Goal: Task Accomplishment & Management: Use online tool/utility

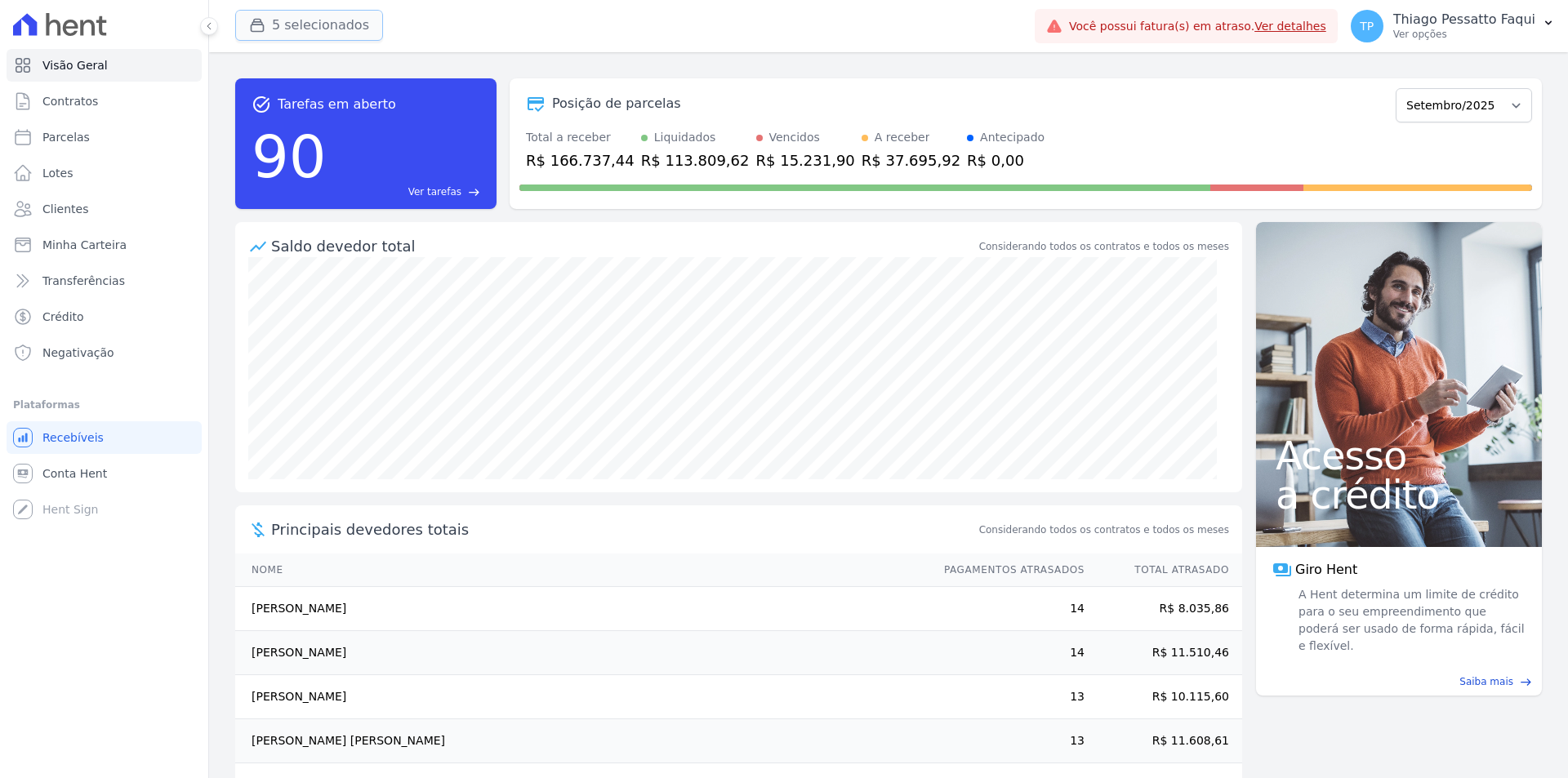
click at [300, 28] on button "5 selecionados" at bounding box center [309, 25] width 147 height 31
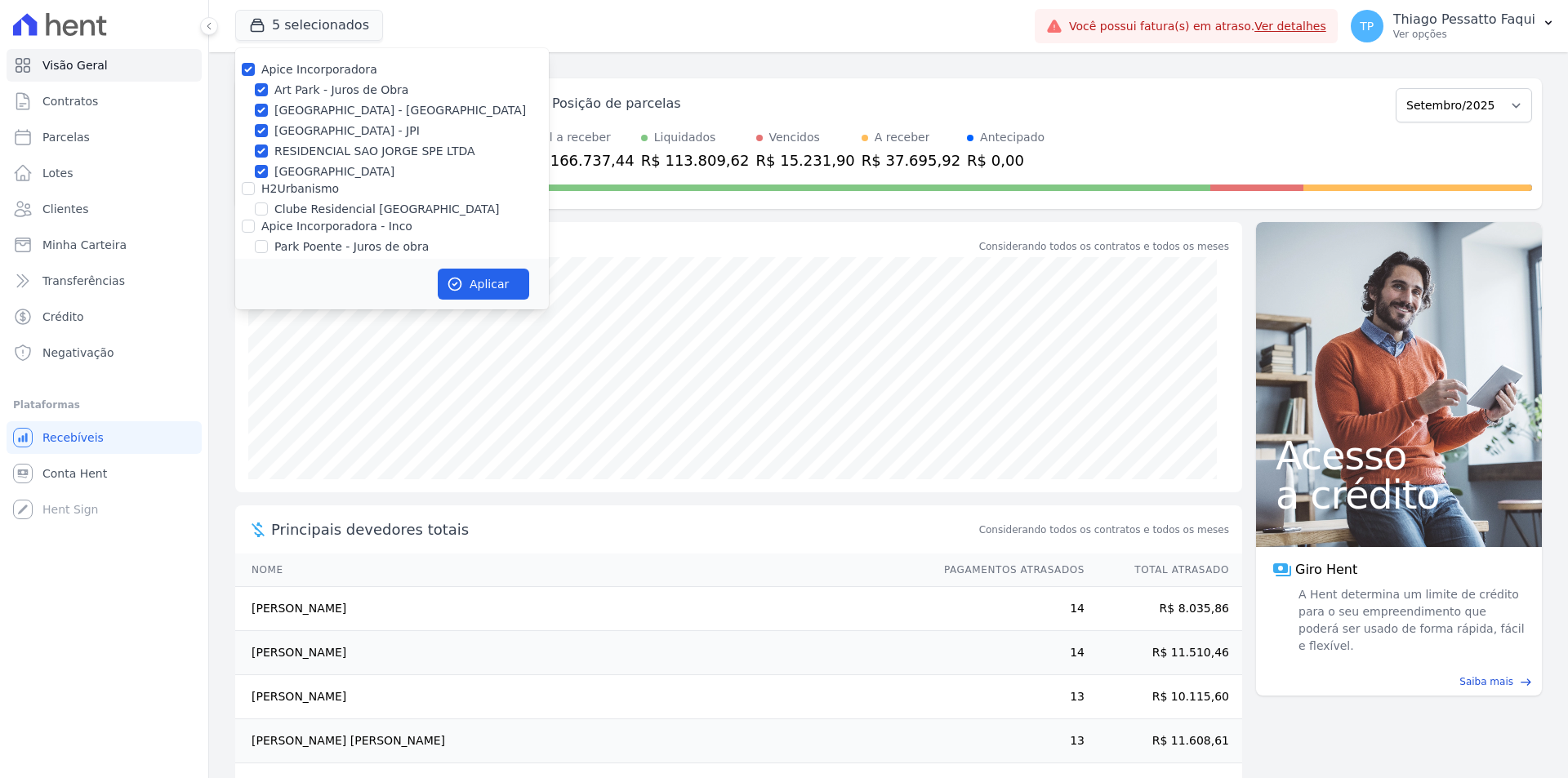
click at [315, 81] on div "Apice Incorporadora [GEOGRAPHIC_DATA] - Juros de Obra [GEOGRAPHIC_DATA] - [GEOG…" at bounding box center [392, 179] width 314 height 261
click at [312, 73] on label "Apice Incorporadora" at bounding box center [319, 70] width 116 height 13
click at [255, 73] on input "Apice Incorporadora" at bounding box center [248, 70] width 13 height 13
checkbox input "false"
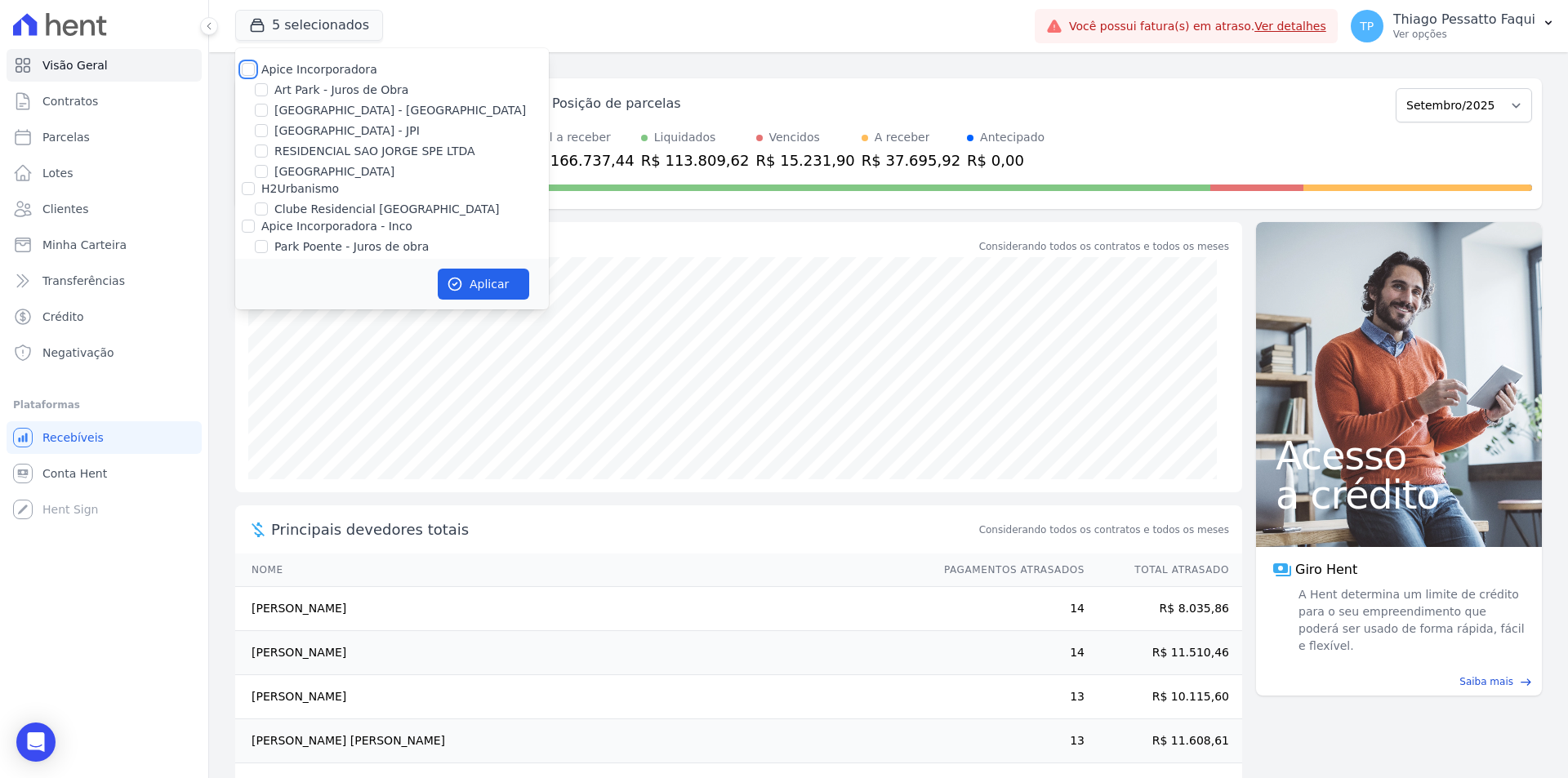
checkbox input "false"
click at [328, 114] on label "[GEOGRAPHIC_DATA] - [GEOGRAPHIC_DATA]" at bounding box center [400, 111] width 252 height 17
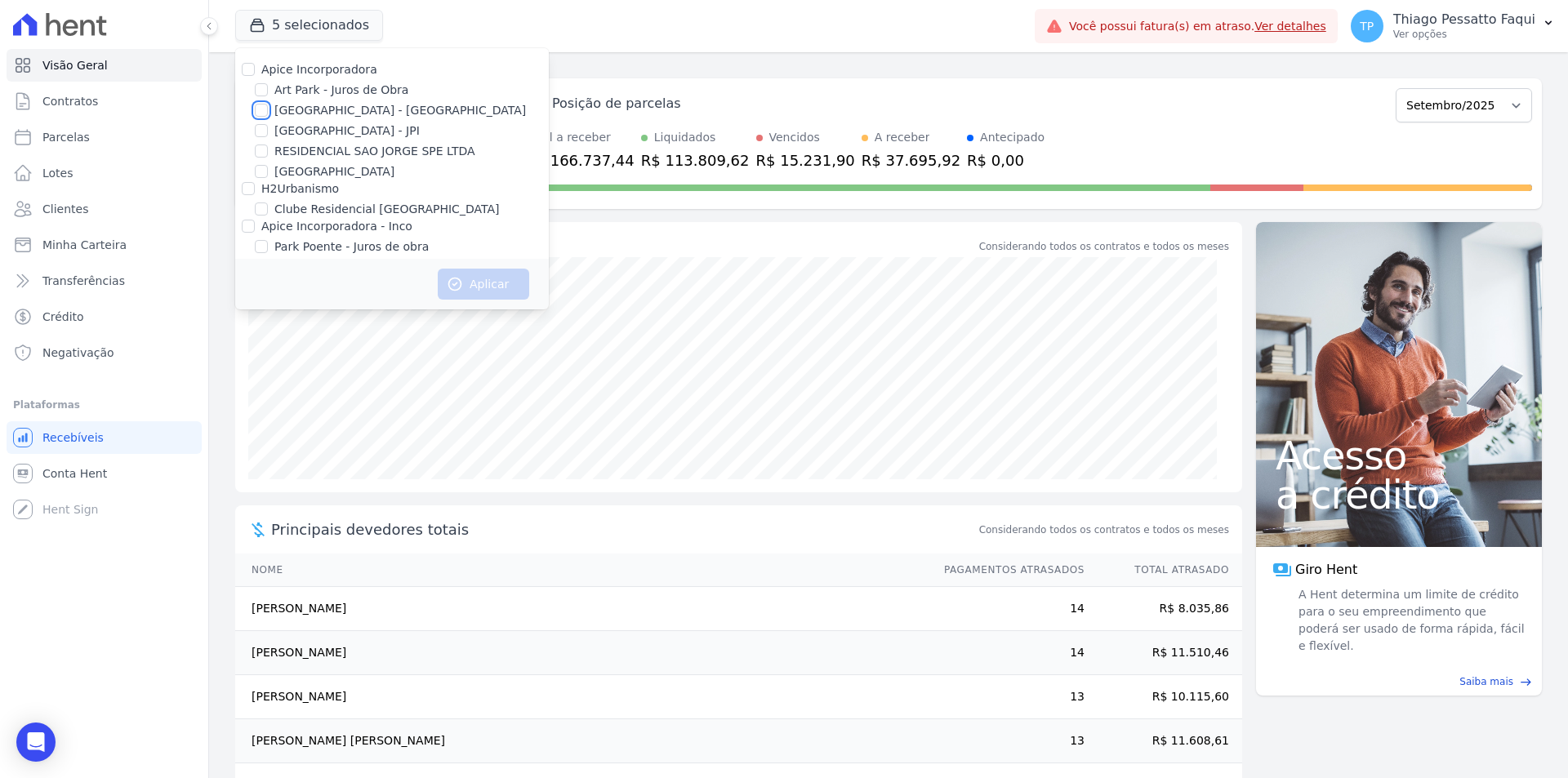
click at [268, 114] on input "[GEOGRAPHIC_DATA] - [GEOGRAPHIC_DATA]" at bounding box center [261, 111] width 13 height 13
checkbox input "true"
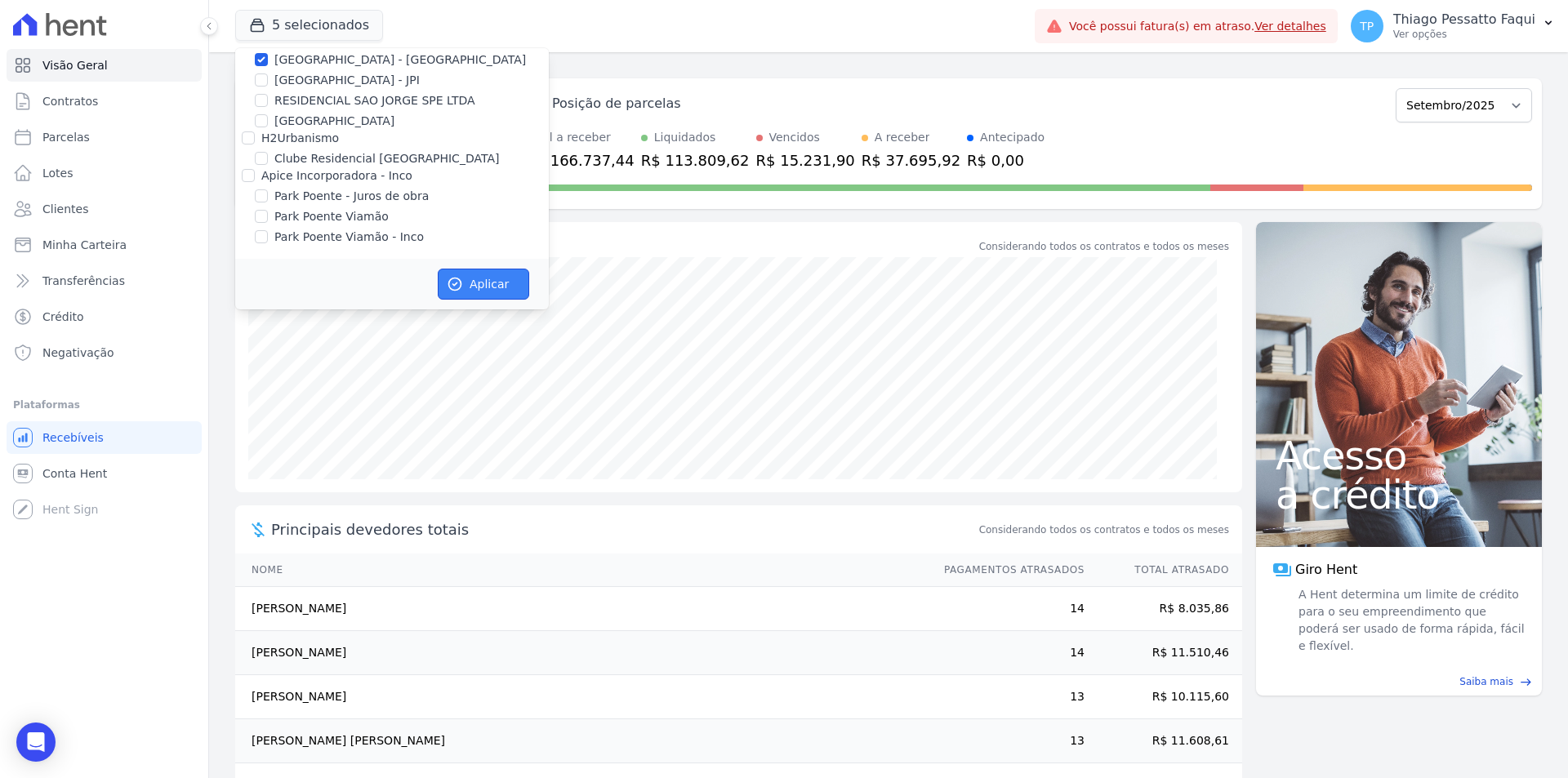
click at [482, 279] on button "Aplicar" at bounding box center [483, 284] width 92 height 31
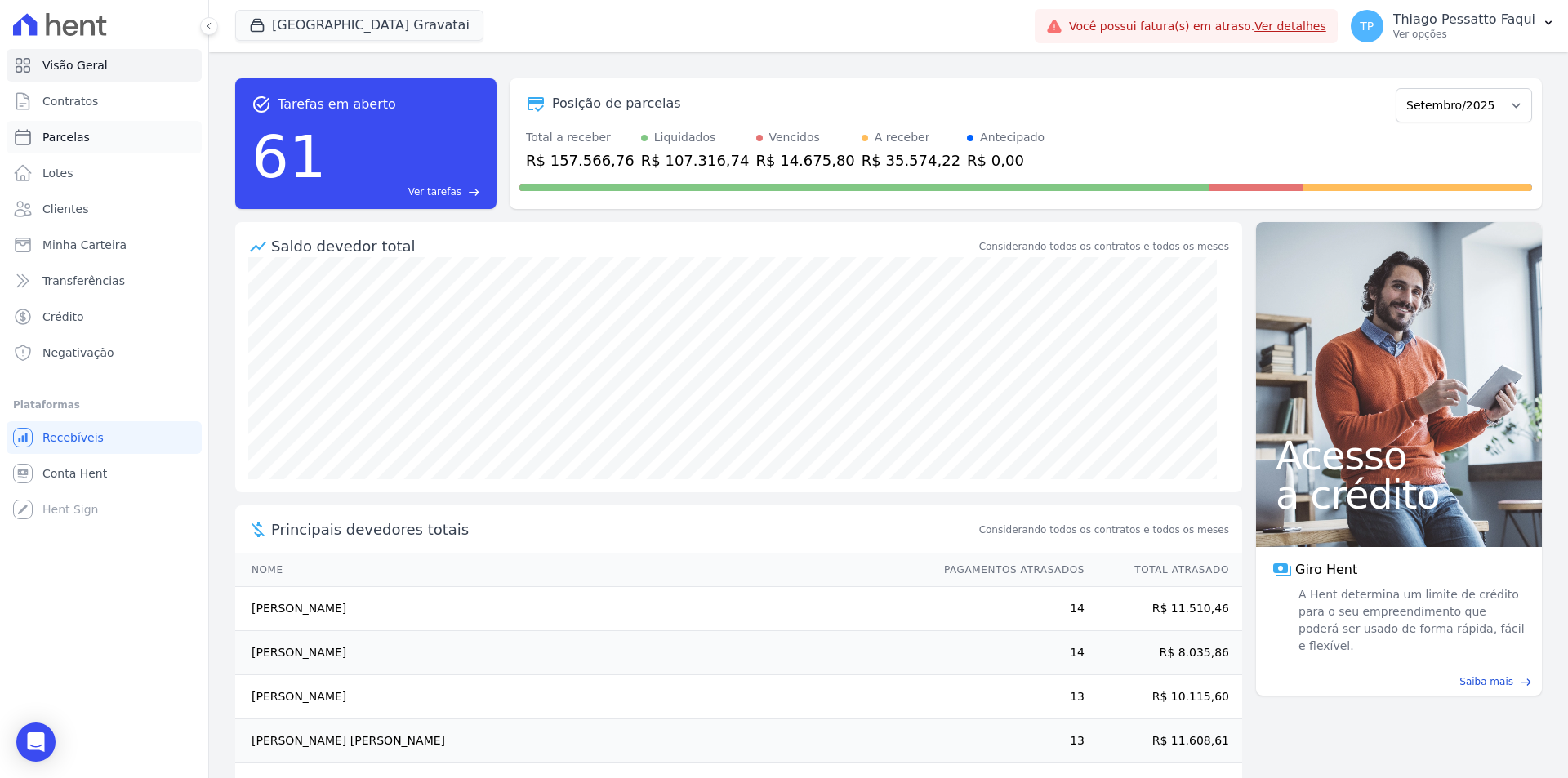
click at [119, 145] on link "Parcelas" at bounding box center [104, 138] width 195 height 33
select select
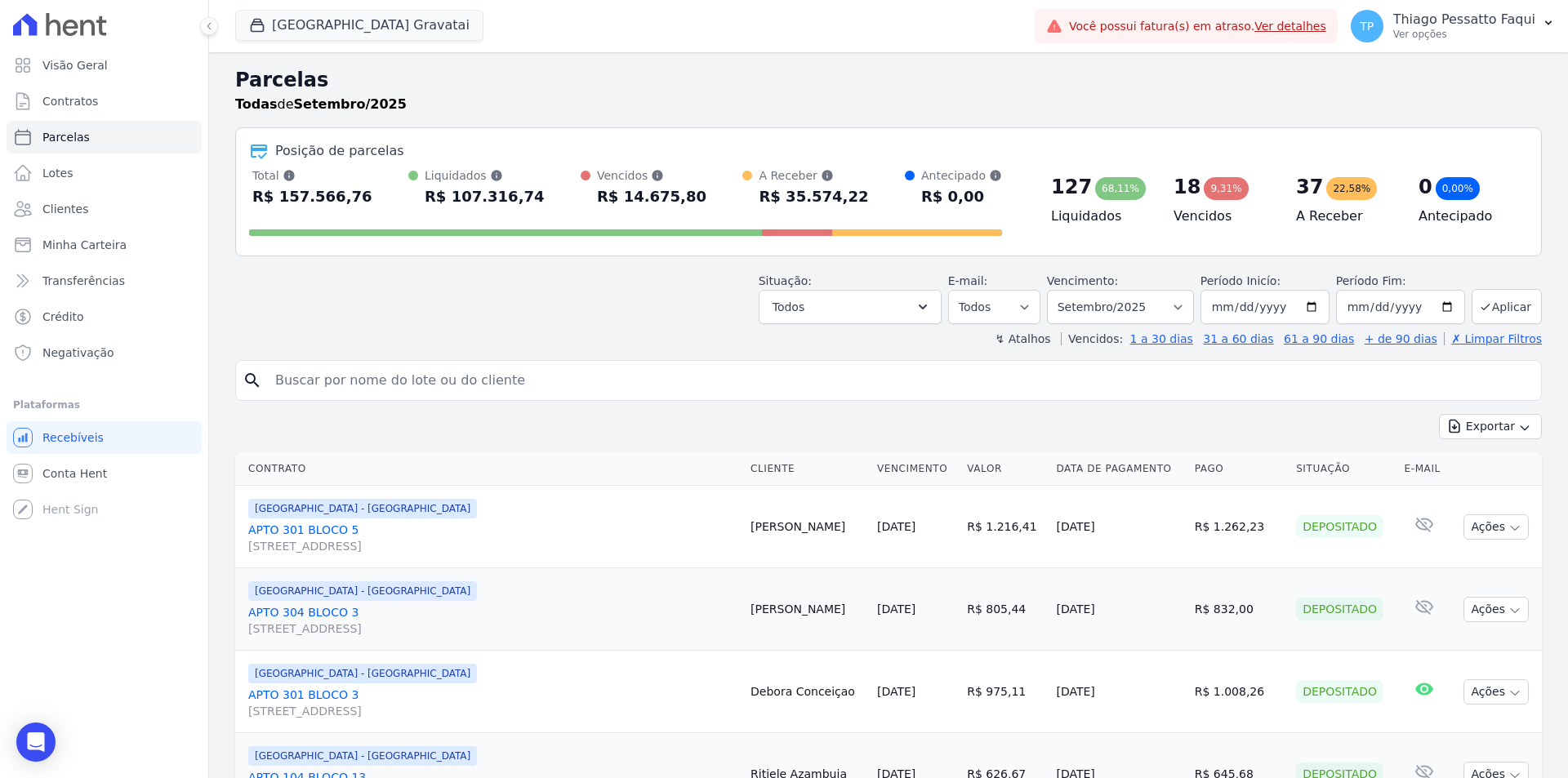
click at [504, 321] on div "Situação: Agendado Em Aberto Pago Processando Cancelado Vencido Transferindo De…" at bounding box center [888, 295] width 1307 height 58
click at [872, 311] on button "Todos" at bounding box center [850, 307] width 183 height 34
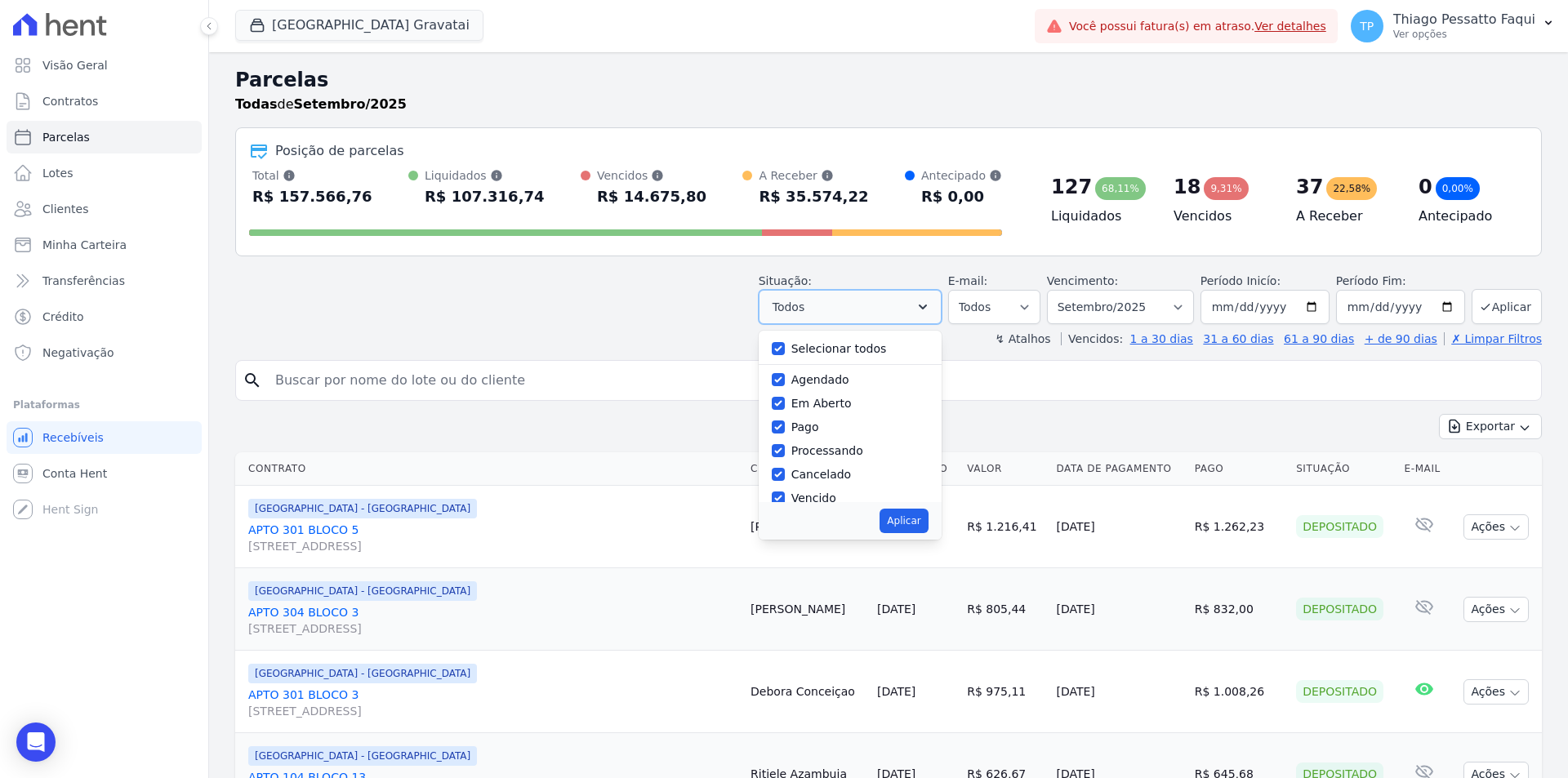
click at [869, 311] on button "Todos" at bounding box center [850, 307] width 183 height 34
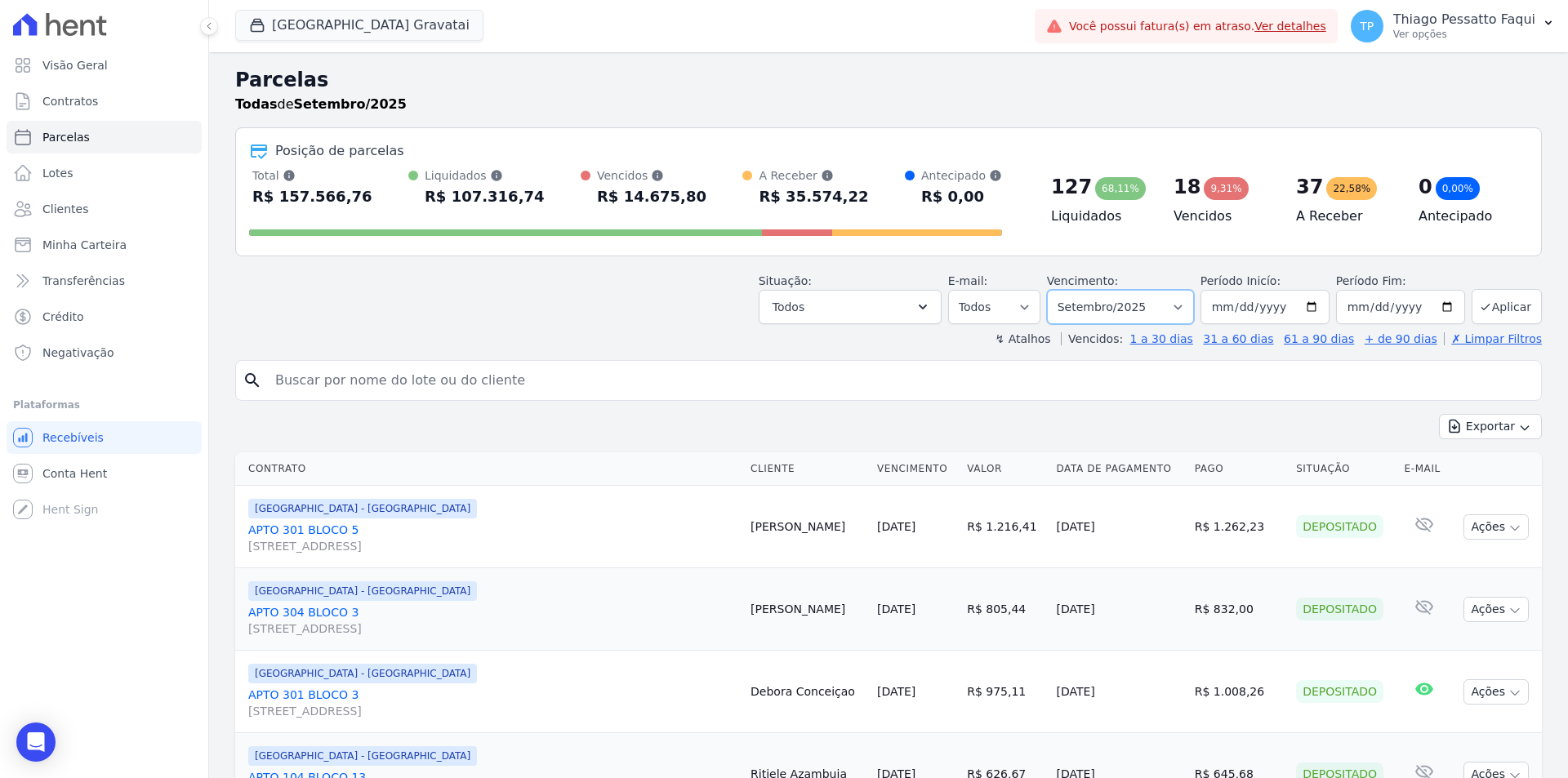
click at [1155, 300] on select "Filtrar por período ──────── Todos os meses Dezembro/[GEOGRAPHIC_DATA]/2024 Fev…" at bounding box center [1120, 307] width 147 height 34
select select "08/2025"
click select "Filtrar por período ──────── Todos os meses Dezembro/[GEOGRAPHIC_DATA]/2024 Fev…"
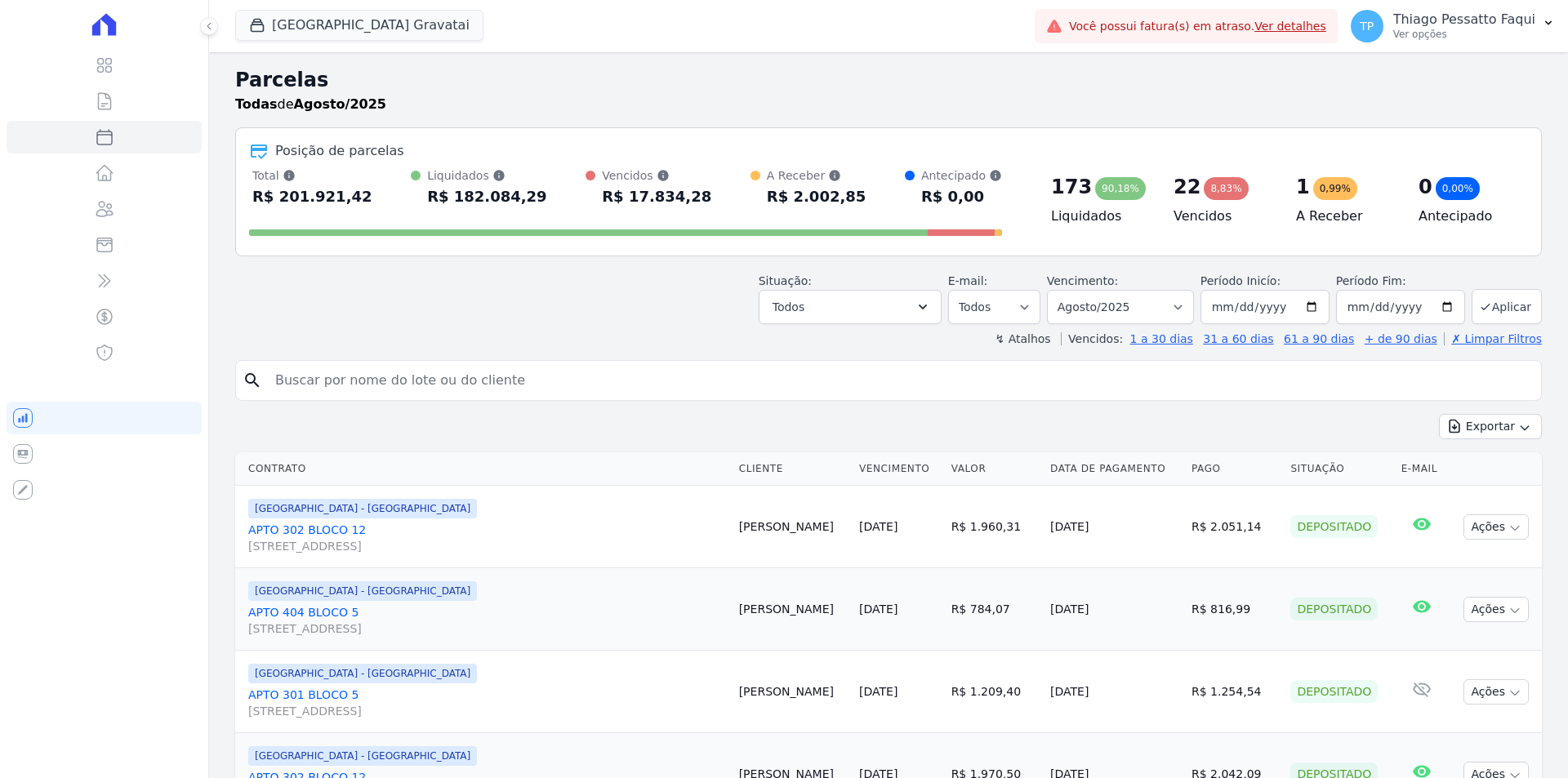
select select
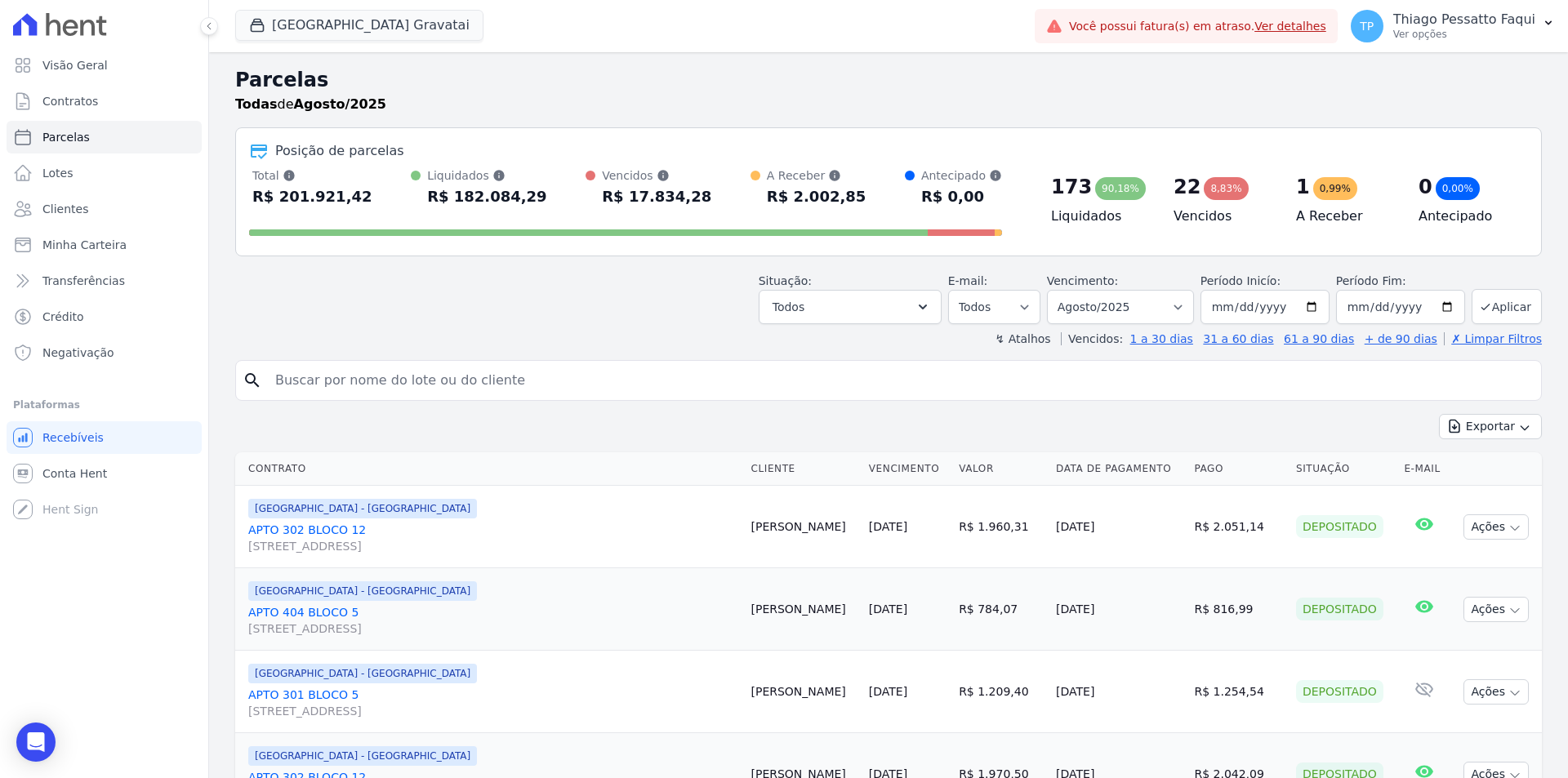
click at [626, 321] on div "Situação: Agendado Em Aberto Pago Processando Cancelado Vencido Transferindo De…" at bounding box center [888, 295] width 1307 height 58
click at [623, 306] on div "Situação: Agendado Em Aberto Pago Processando Cancelado Vencido Transferindo De…" at bounding box center [888, 295] width 1307 height 58
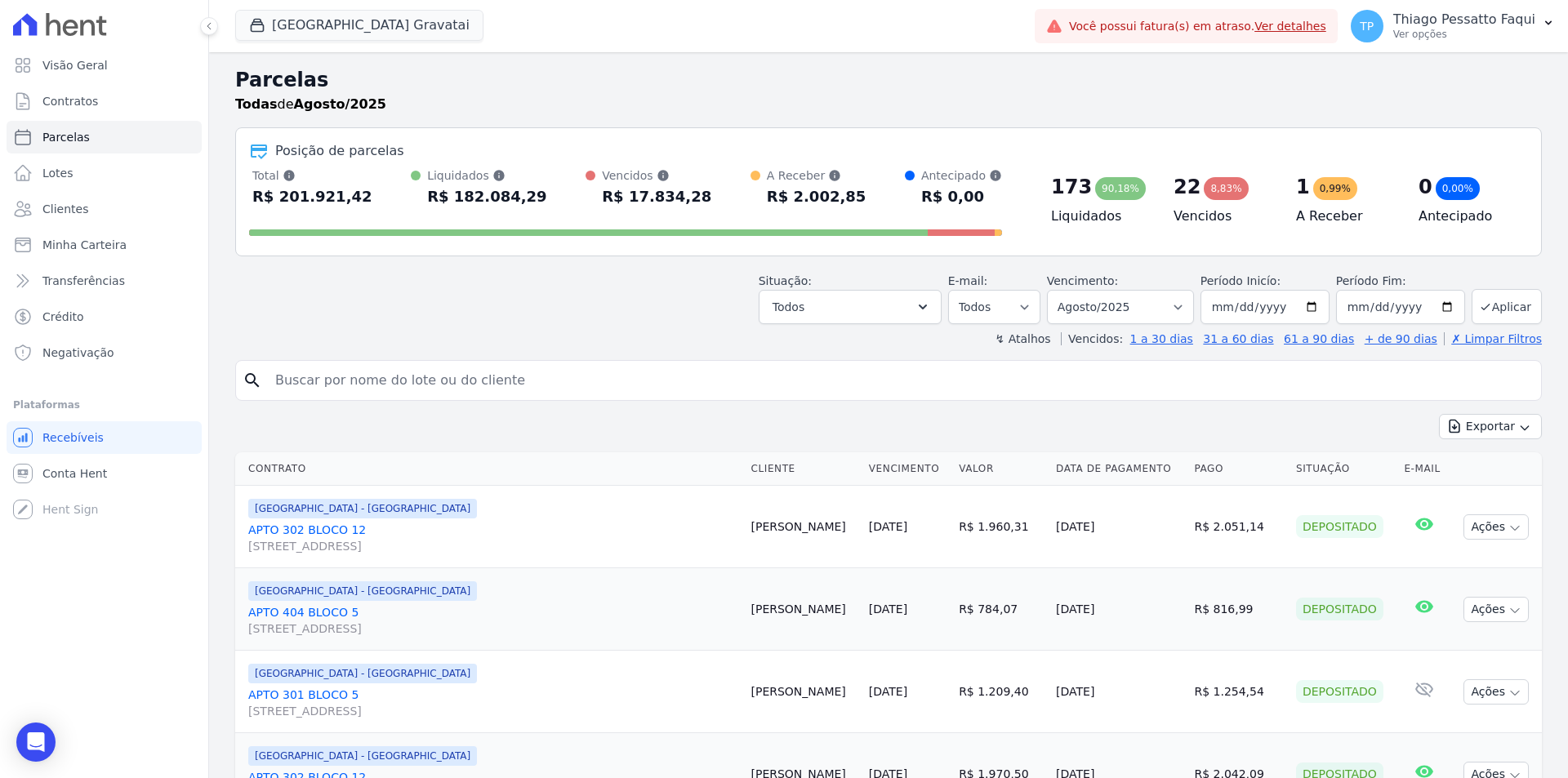
click at [570, 216] on div at bounding box center [625, 229] width 753 height 26
click at [696, 198] on div "Total Soma das parcelas pagas, vencidas, em aberto e agendadas. Não considera p…" at bounding box center [625, 188] width 753 height 43
click at [850, 188] on div "Total Soma das parcelas pagas, vencidas, em aberto e agendadas. Não considera p…" at bounding box center [625, 188] width 753 height 43
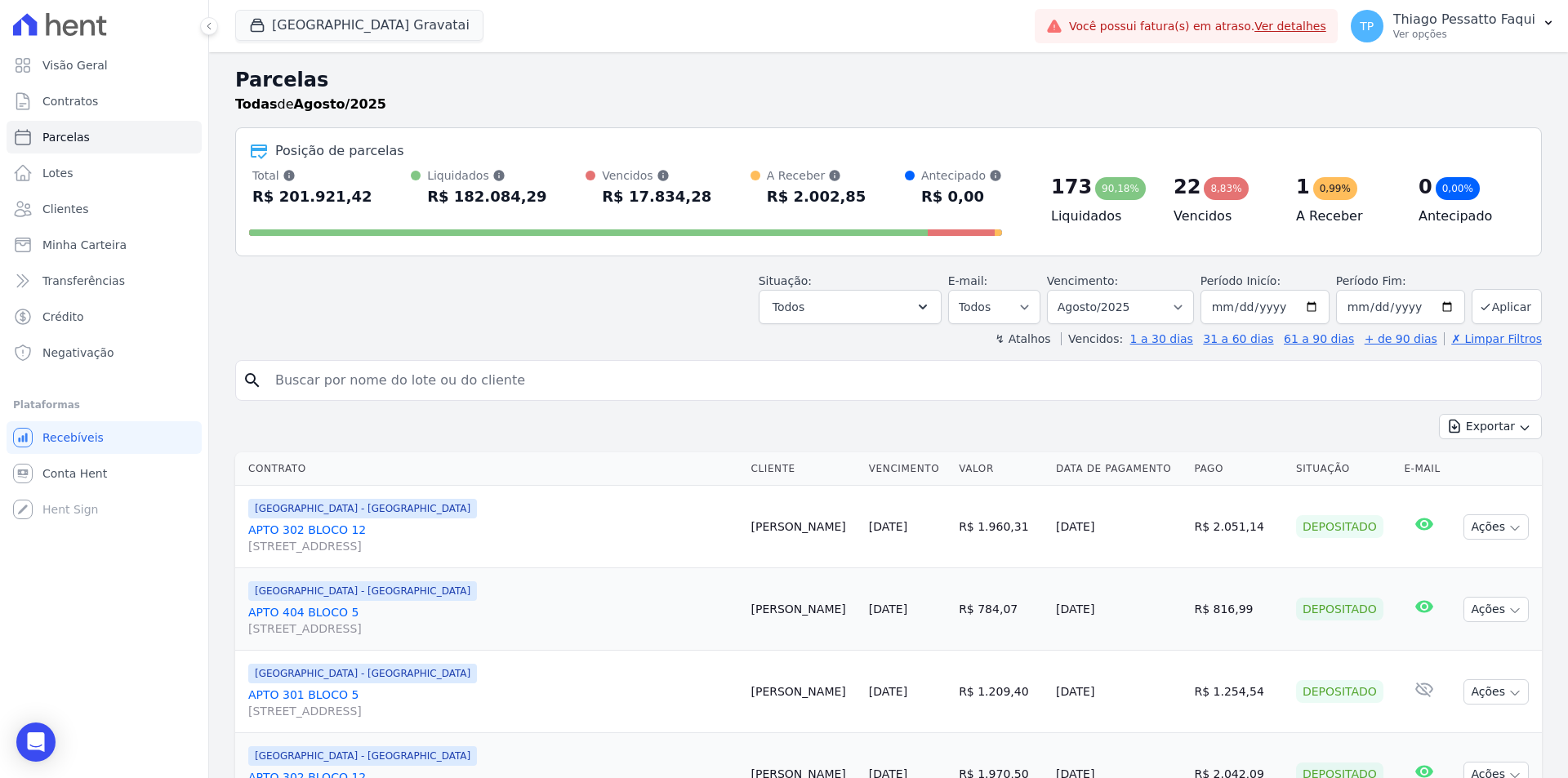
click at [797, 197] on div "R$ 2.002,85" at bounding box center [816, 197] width 99 height 26
click at [650, 257] on header "Parcelas Todas de Agosto/2025 Posição de parcelas Total Soma das parcelas pagas…" at bounding box center [888, 206] width 1307 height 282
click at [677, 319] on div "Situação: Agendado Em Aberto Pago Processando Cancelado Vencido Transferindo De…" at bounding box center [888, 295] width 1307 height 58
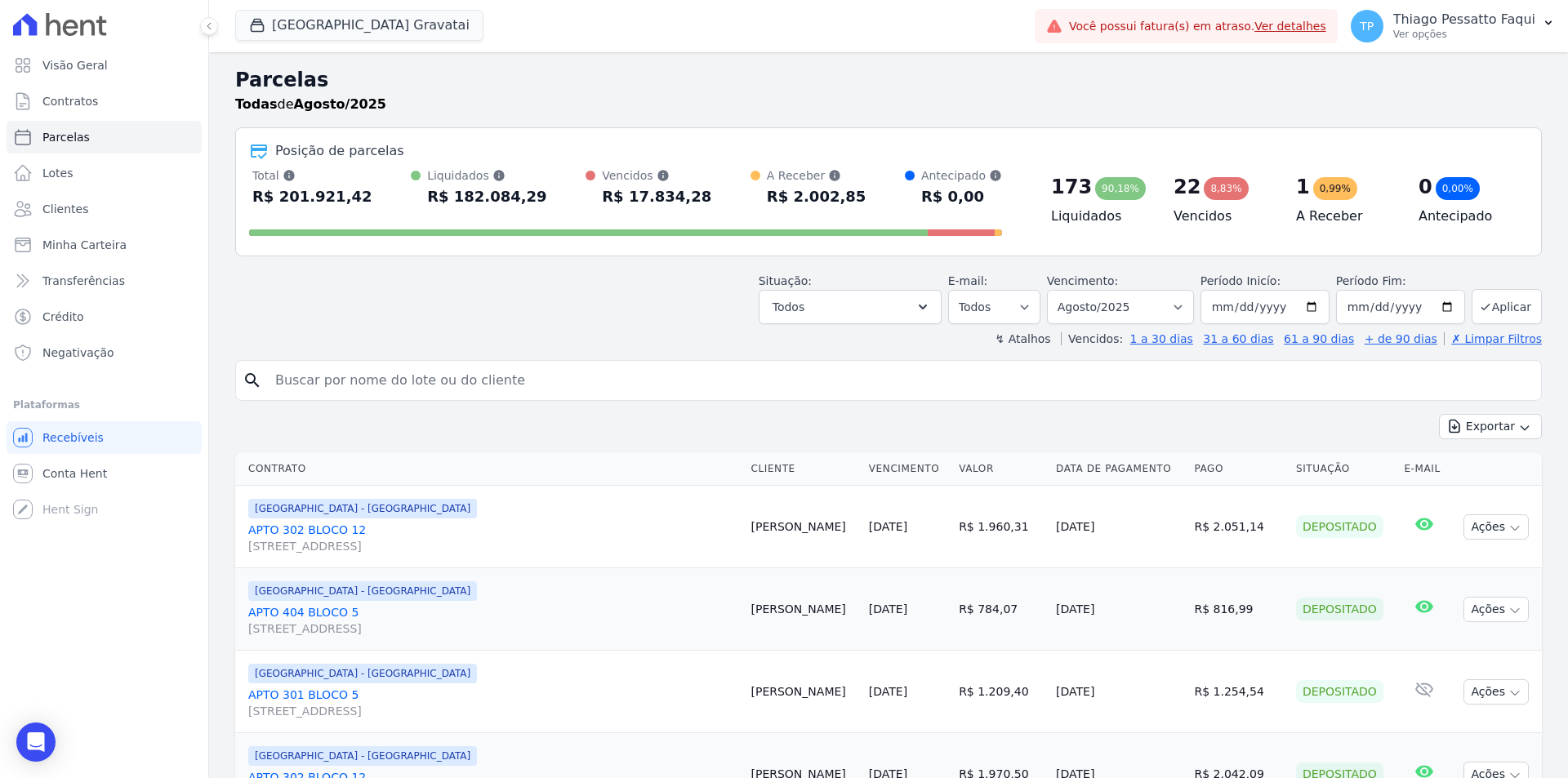
click at [1307, 228] on div "1 0,99% A Receber" at bounding box center [1344, 198] width 123 height 62
drag, startPoint x: 1468, startPoint y: 424, endPoint x: 1452, endPoint y: 415, distance: 18.4
click at [1468, 425] on button "Exportar" at bounding box center [1490, 426] width 103 height 25
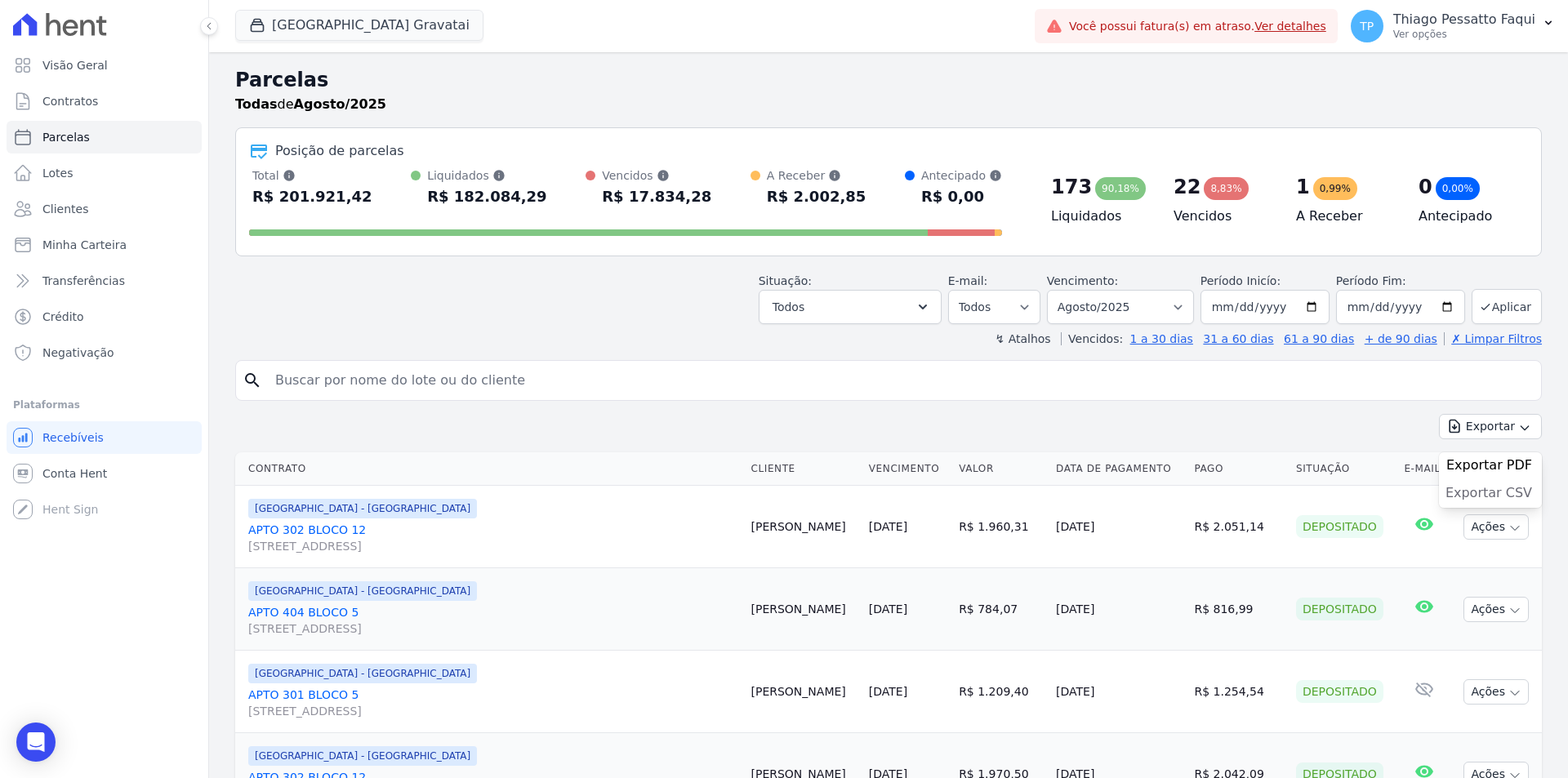
click at [1464, 495] on span "Exportar CSV" at bounding box center [1489, 493] width 87 height 16
